Goal: Task Accomplishment & Management: Use online tool/utility

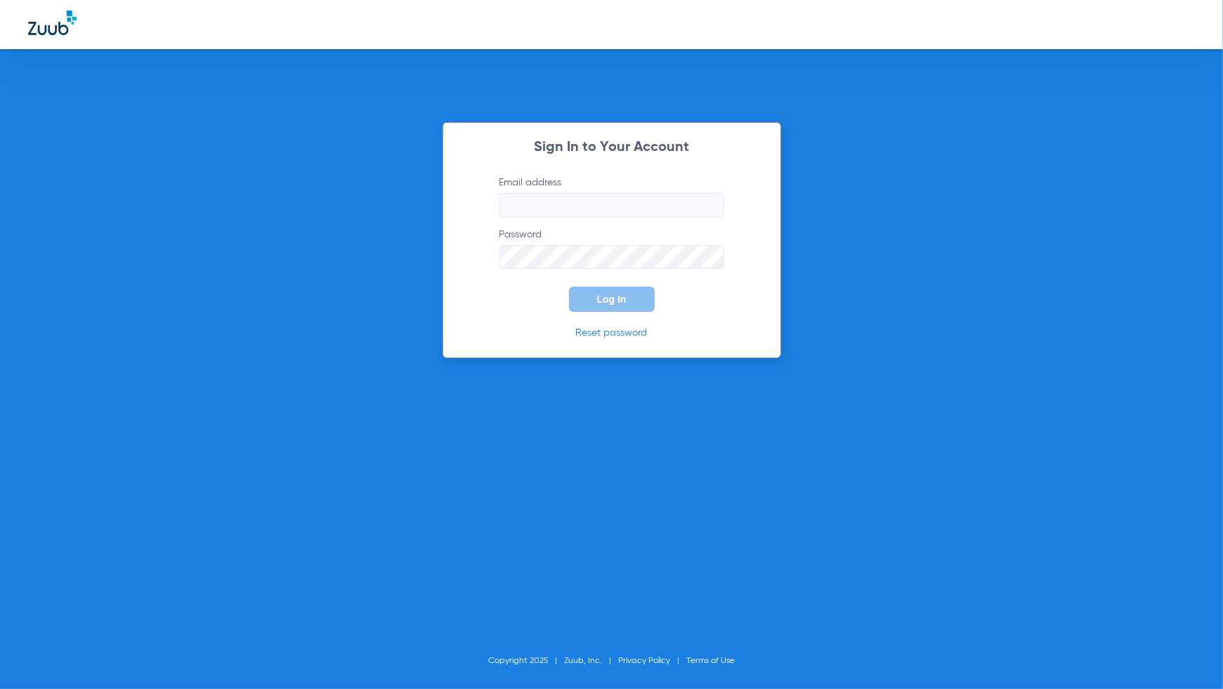
click at [594, 204] on input "Email address" at bounding box center [612, 205] width 225 height 24
type input "[PERSON_NAME][EMAIL_ADDRESS][PERSON_NAME][DOMAIN_NAME]"
click at [638, 296] on button "Log In" at bounding box center [612, 299] width 86 height 25
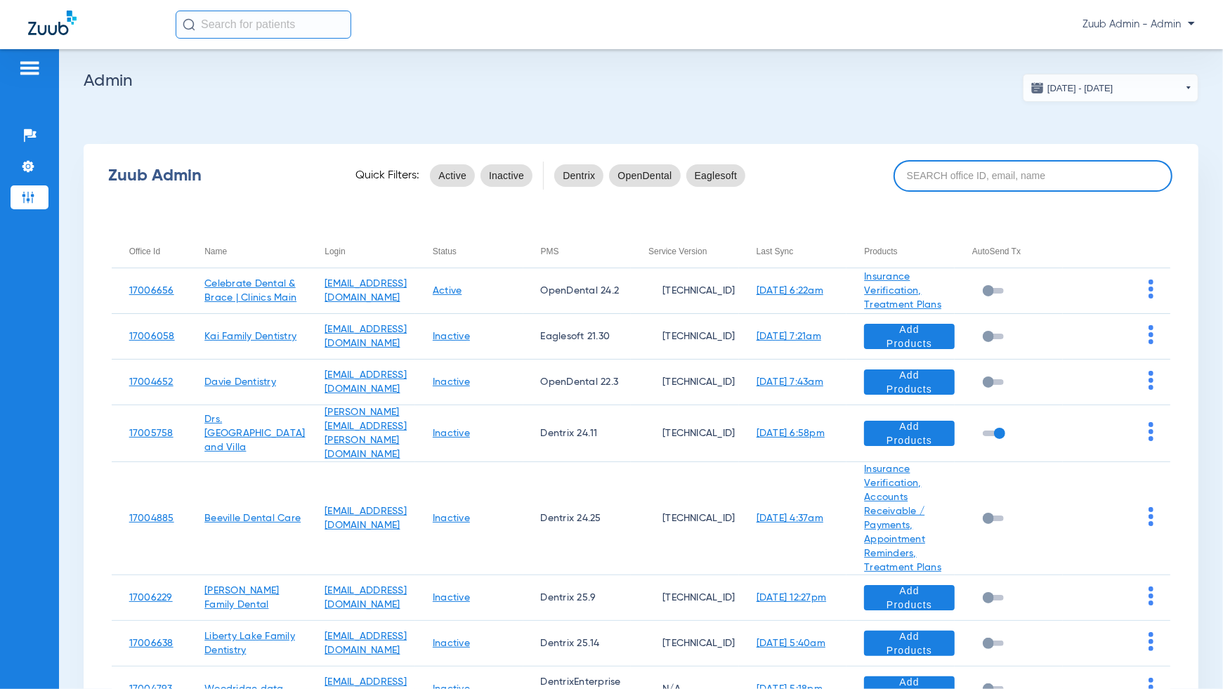
click at [1032, 176] on input at bounding box center [1033, 176] width 279 height 32
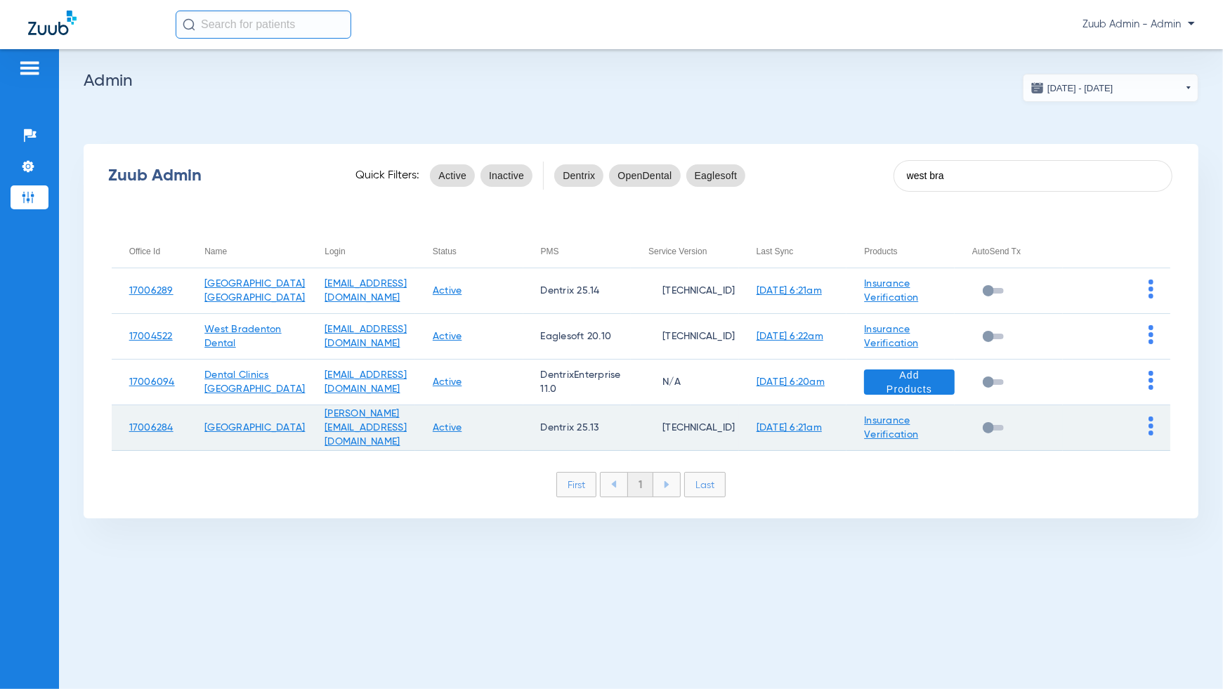
type input "west bra"
click at [1157, 431] on td at bounding box center [1117, 428] width 108 height 46
click at [1155, 429] on td at bounding box center [1117, 428] width 108 height 46
click at [1152, 429] on img at bounding box center [1151, 426] width 5 height 19
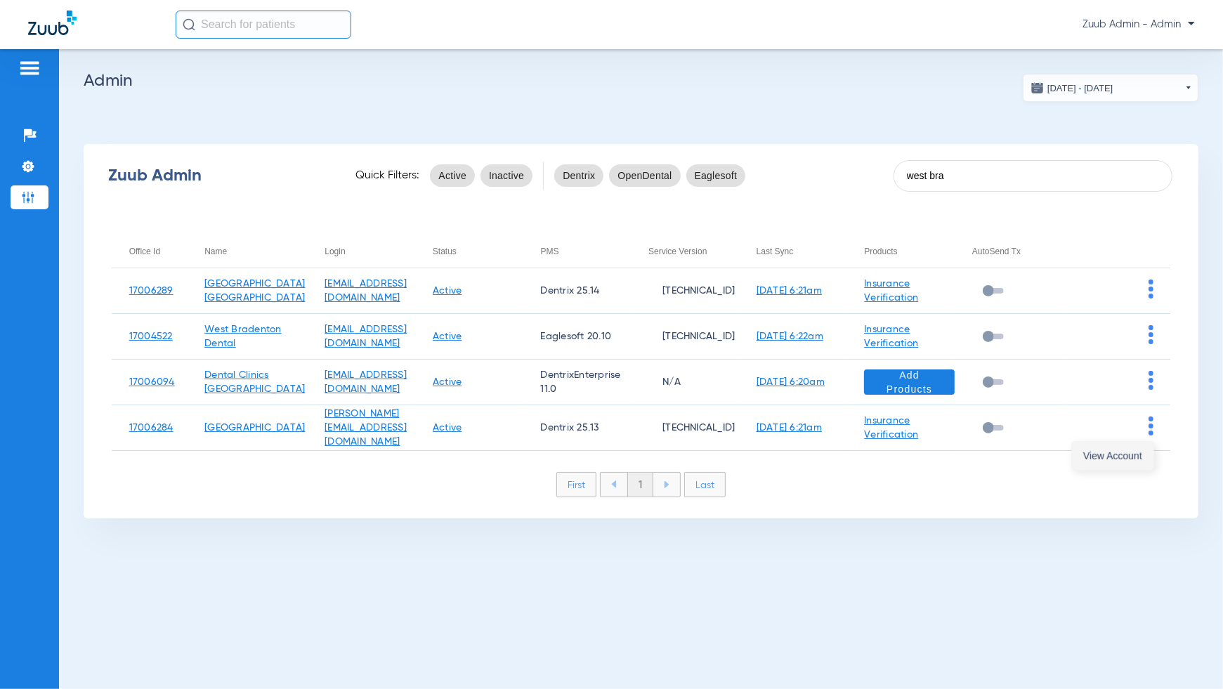
click at [1110, 461] on button "View Account" at bounding box center [1113, 456] width 82 height 28
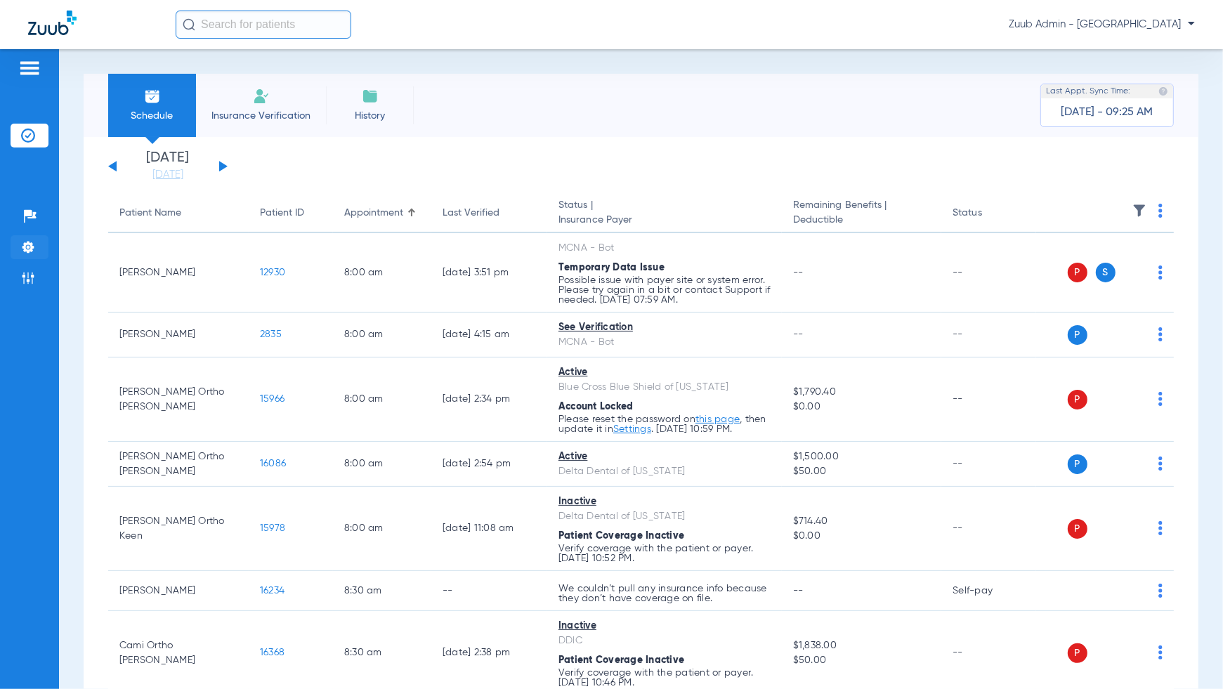
click at [34, 248] on img at bounding box center [28, 247] width 14 height 14
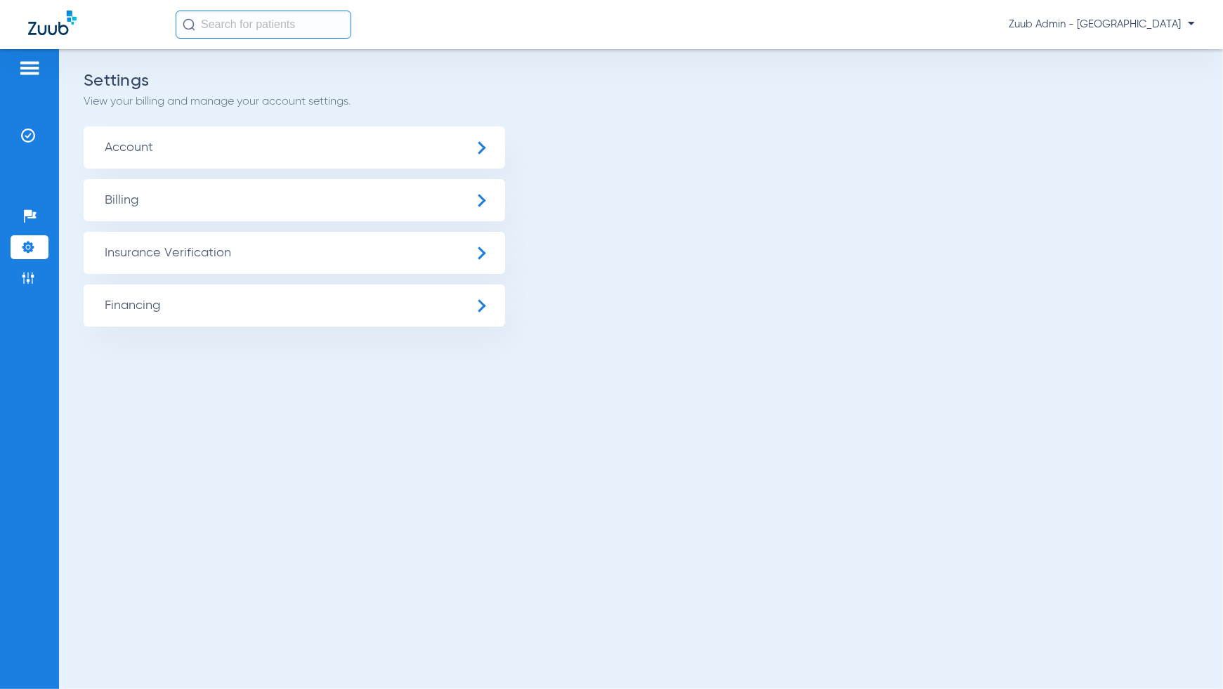
click at [164, 134] on span "Account" at bounding box center [295, 147] width 422 height 42
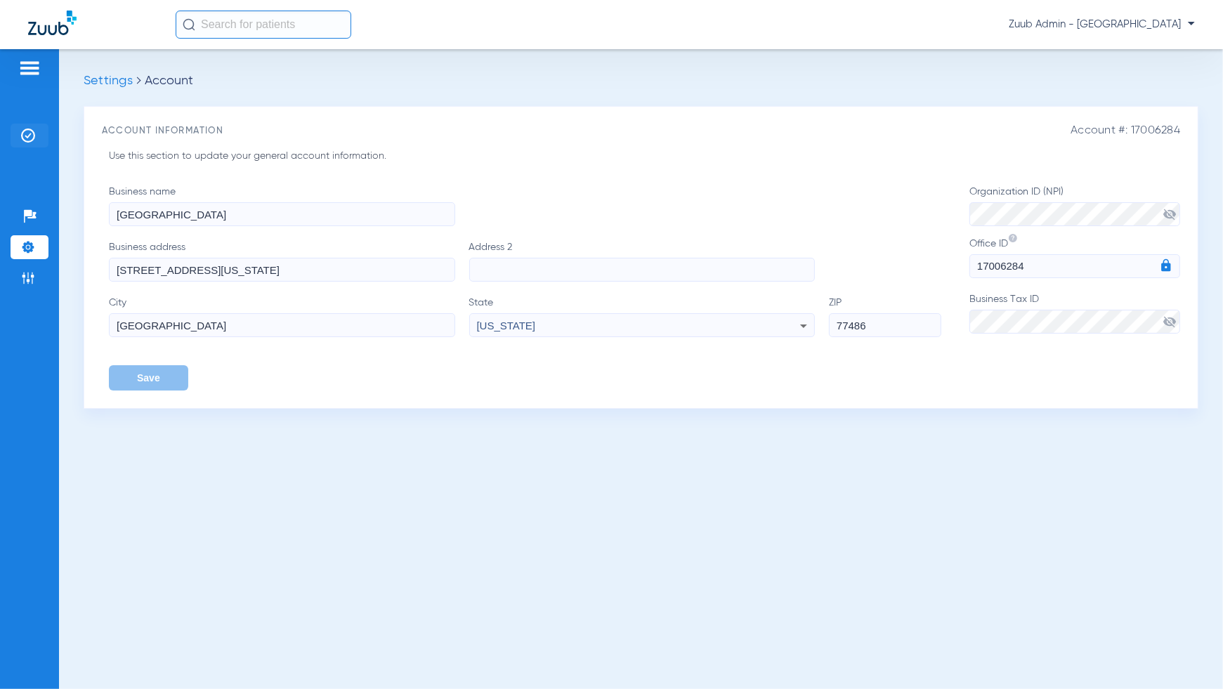
click at [32, 137] on img at bounding box center [28, 136] width 14 height 14
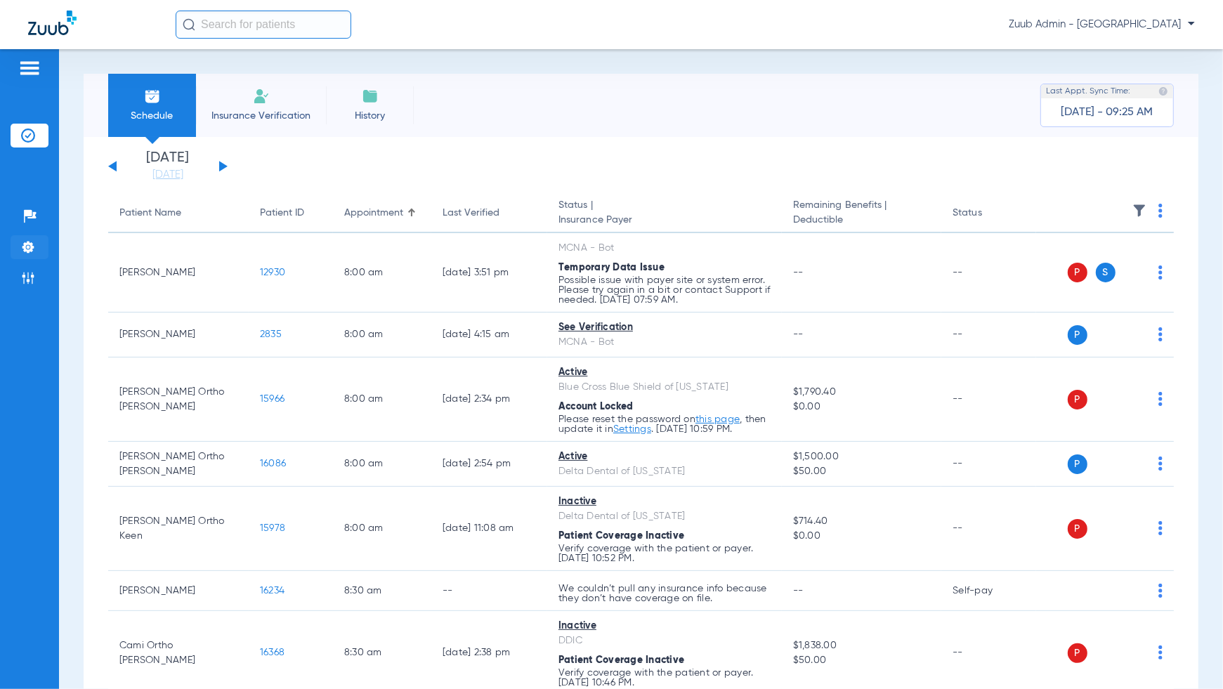
click at [32, 241] on img at bounding box center [28, 247] width 14 height 14
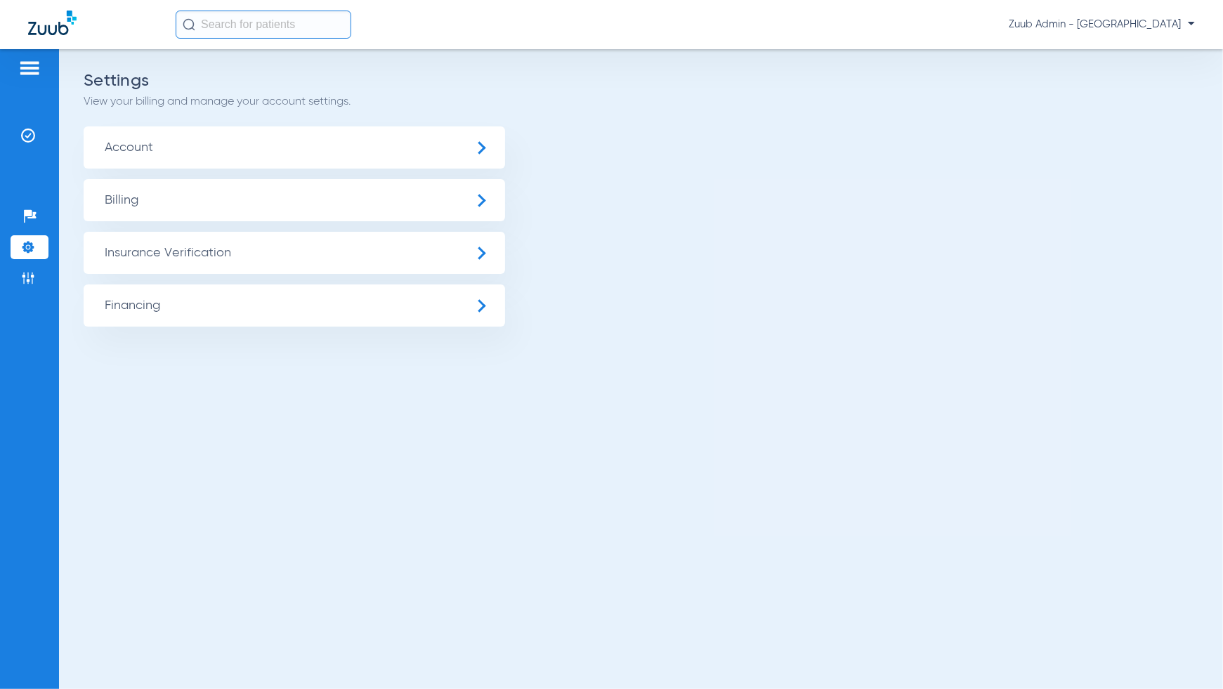
click at [114, 256] on span "Insurance Verification" at bounding box center [295, 253] width 422 height 42
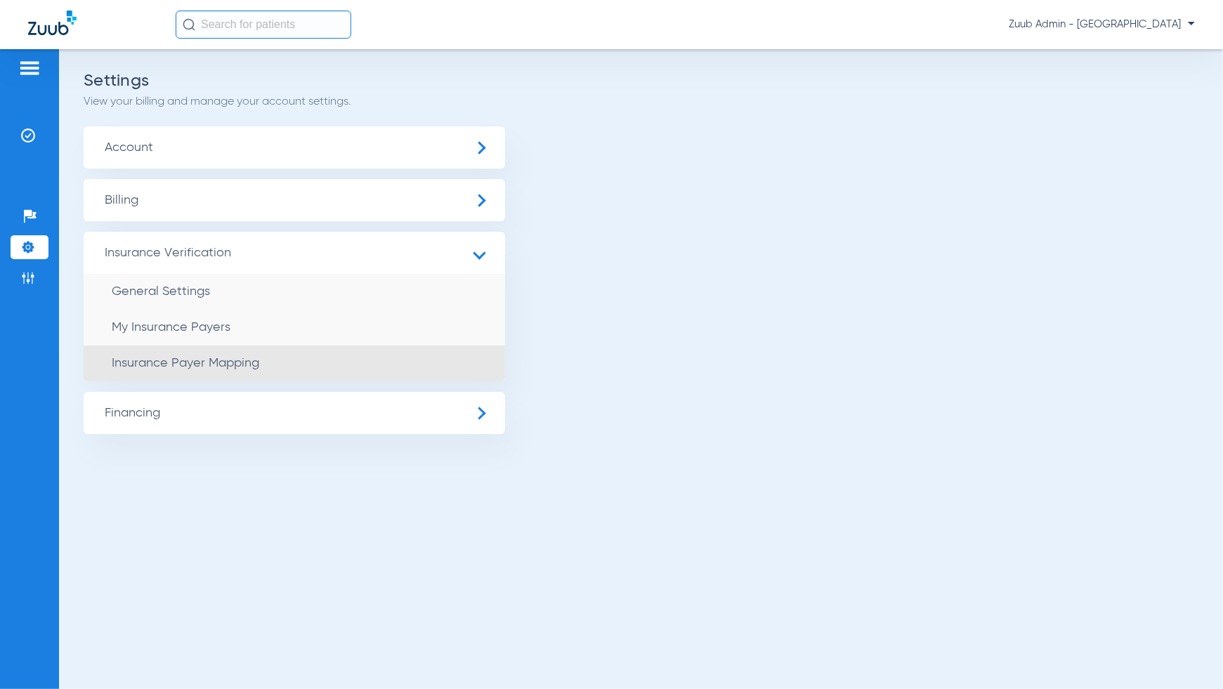
click at [148, 372] on li "Insurance Payer Mapping" at bounding box center [295, 364] width 422 height 36
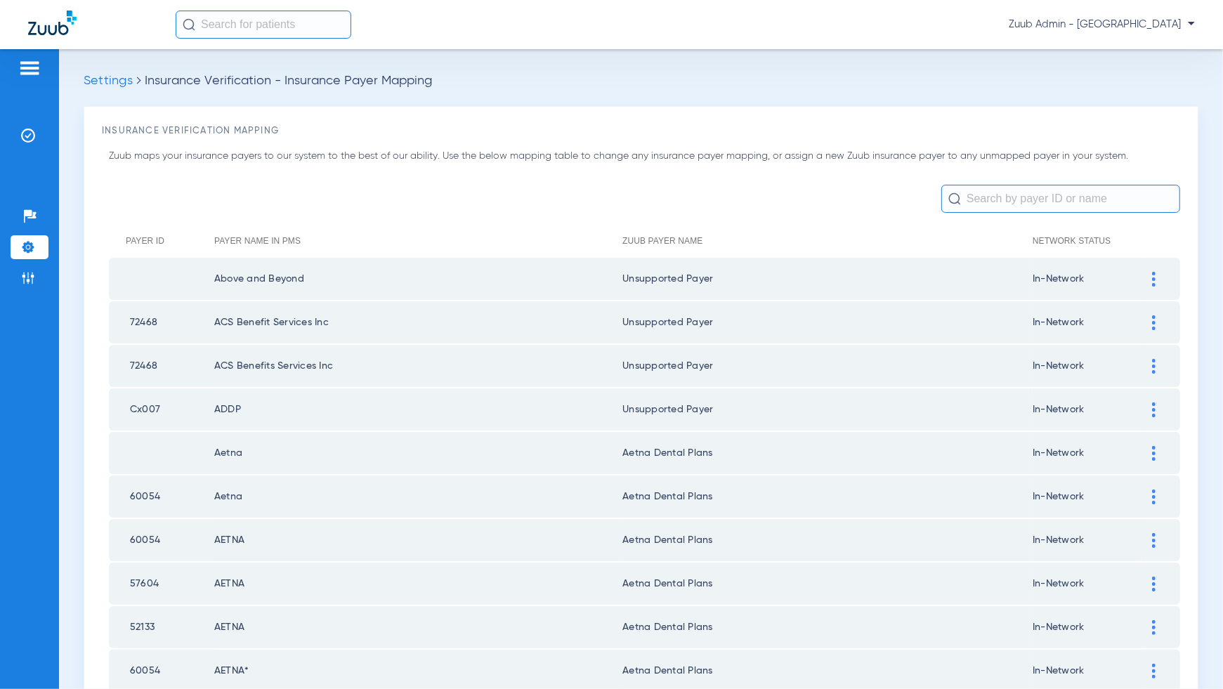
click at [992, 203] on input "text" at bounding box center [1061, 199] width 239 height 28
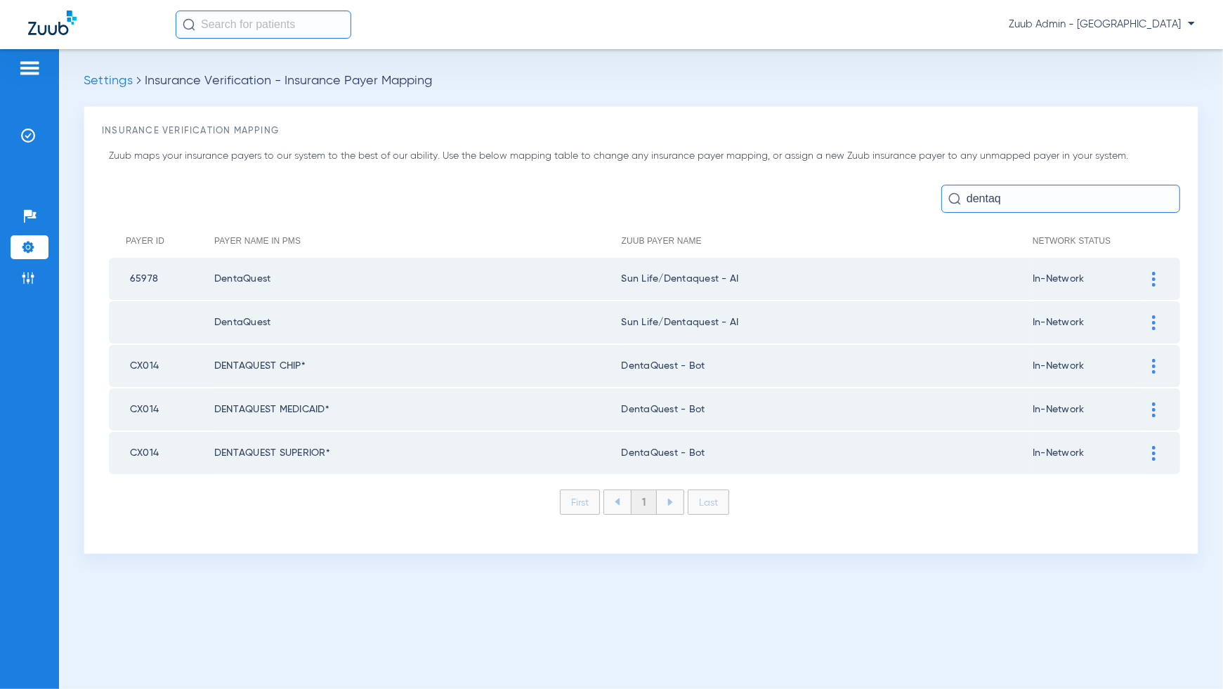
type input "dentaq"
click at [29, 276] on img at bounding box center [28, 278] width 14 height 14
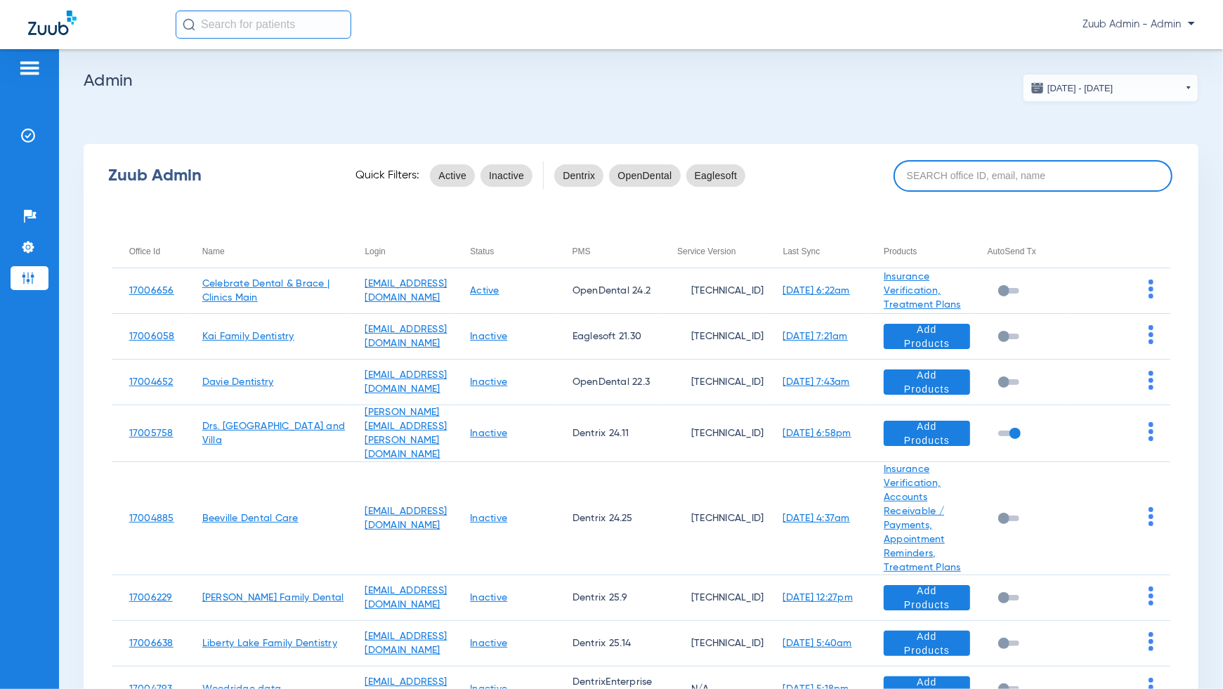
click at [999, 176] on input at bounding box center [1033, 176] width 279 height 32
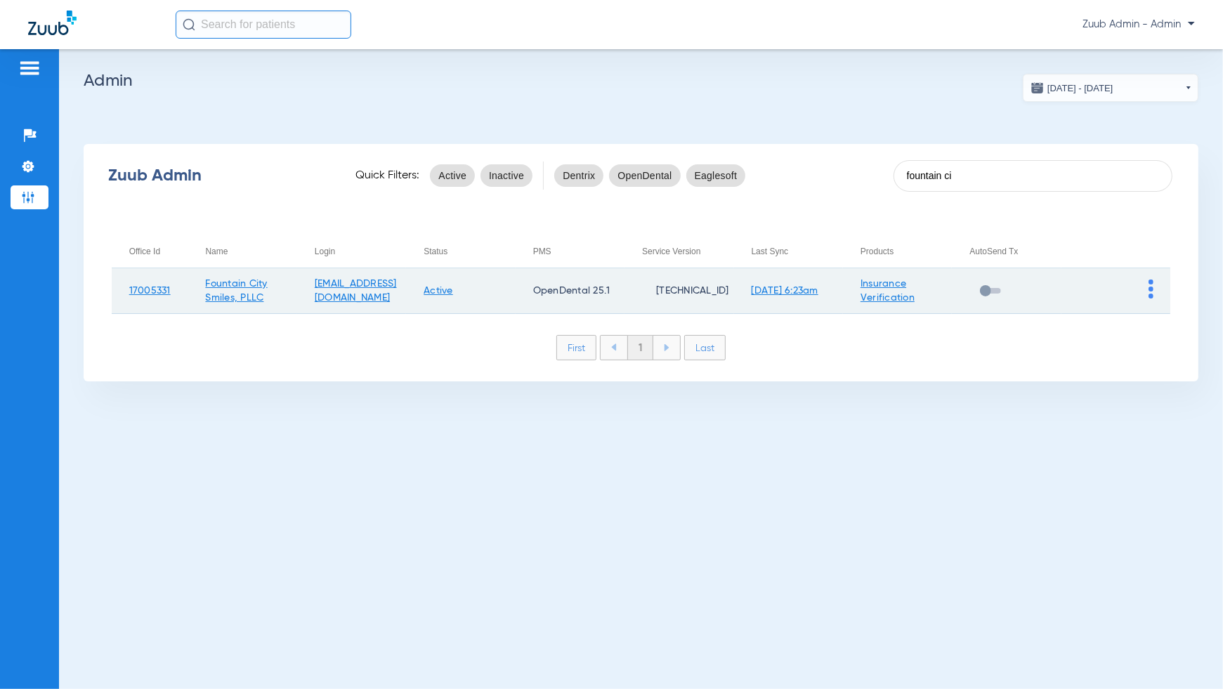
type input "fountain ci"
click at [1150, 290] on img at bounding box center [1151, 289] width 5 height 19
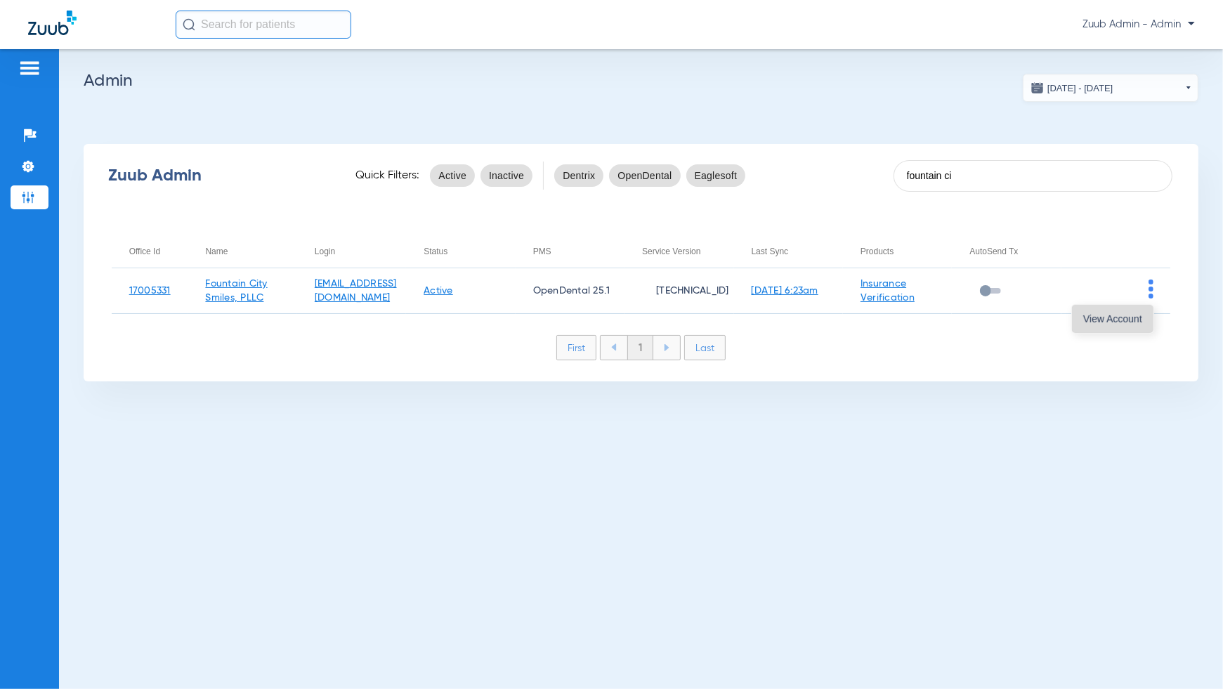
click at [1130, 324] on button "View Account" at bounding box center [1113, 319] width 82 height 28
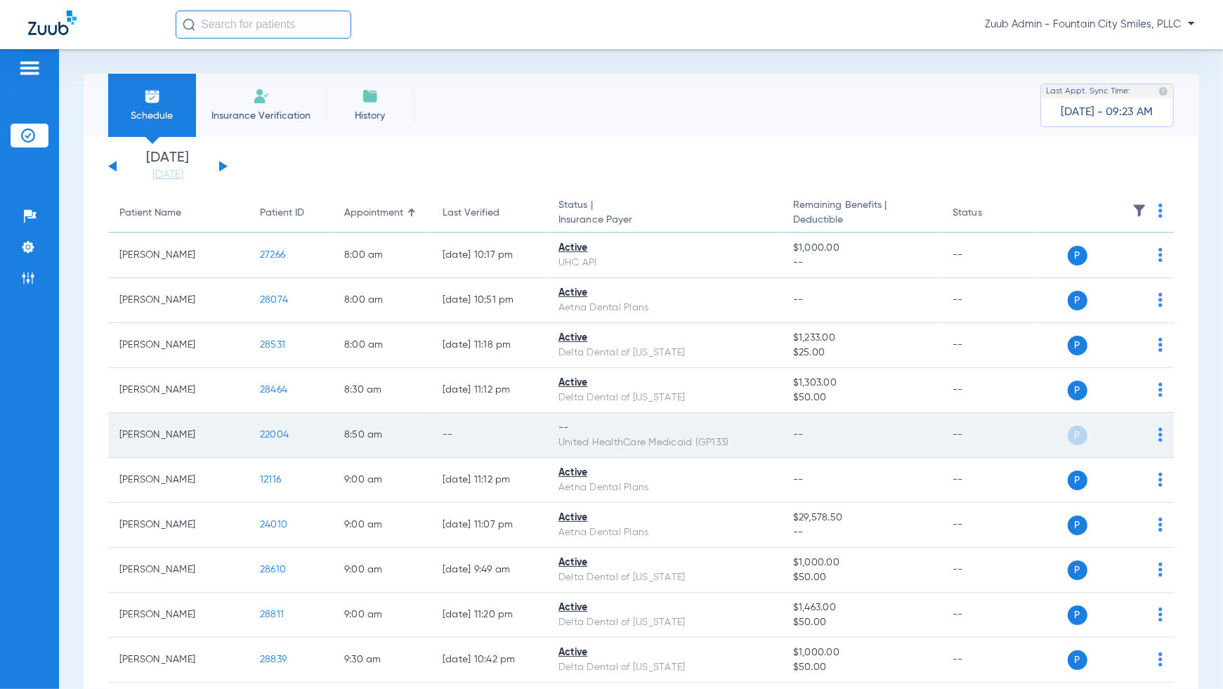
click at [1161, 434] on img at bounding box center [1161, 435] width 4 height 14
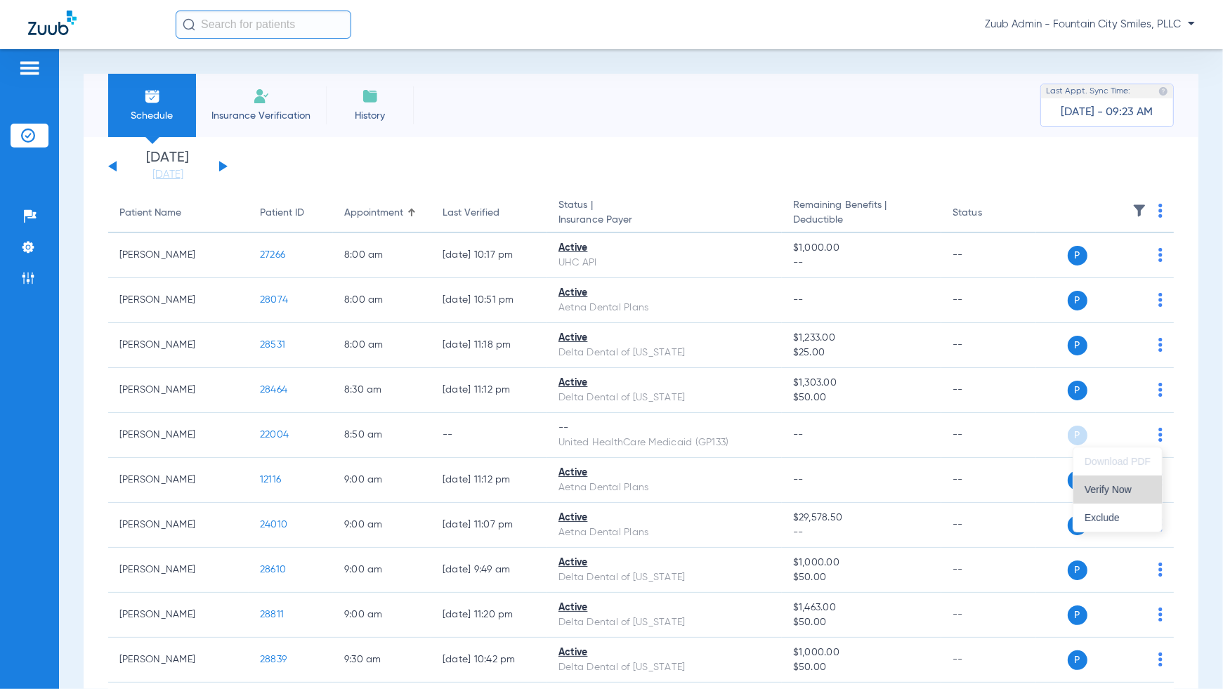
click at [1140, 476] on button "Verify Now" at bounding box center [1118, 490] width 89 height 28
